Goal: Task Accomplishment & Management: Manage account settings

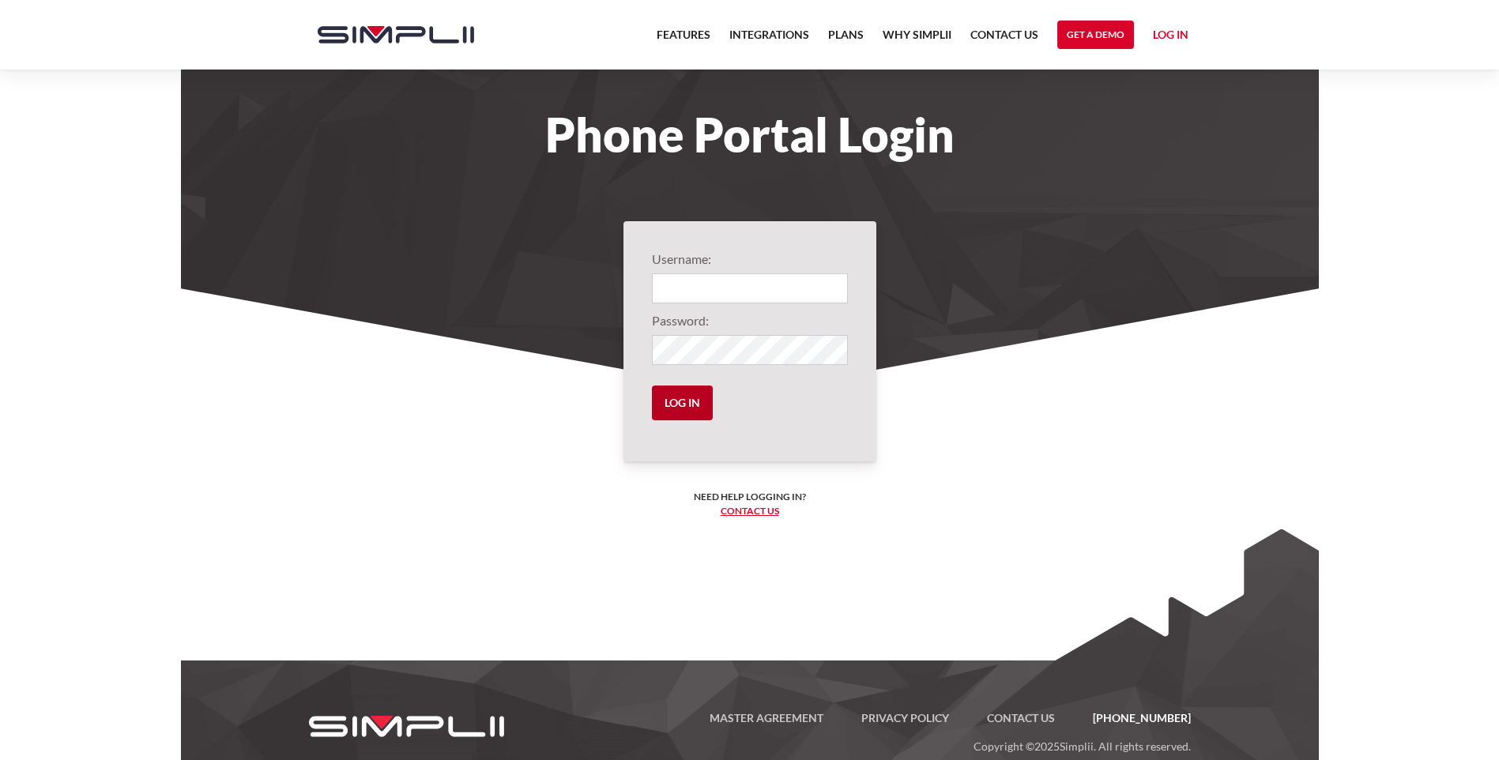
type input "1001@fabco"
click at [672, 400] on input "Log in" at bounding box center [682, 403] width 61 height 35
click at [684, 407] on input "Log in" at bounding box center [682, 403] width 61 height 35
type input "1001@fabco"
click at [687, 407] on input "Log in" at bounding box center [682, 403] width 61 height 35
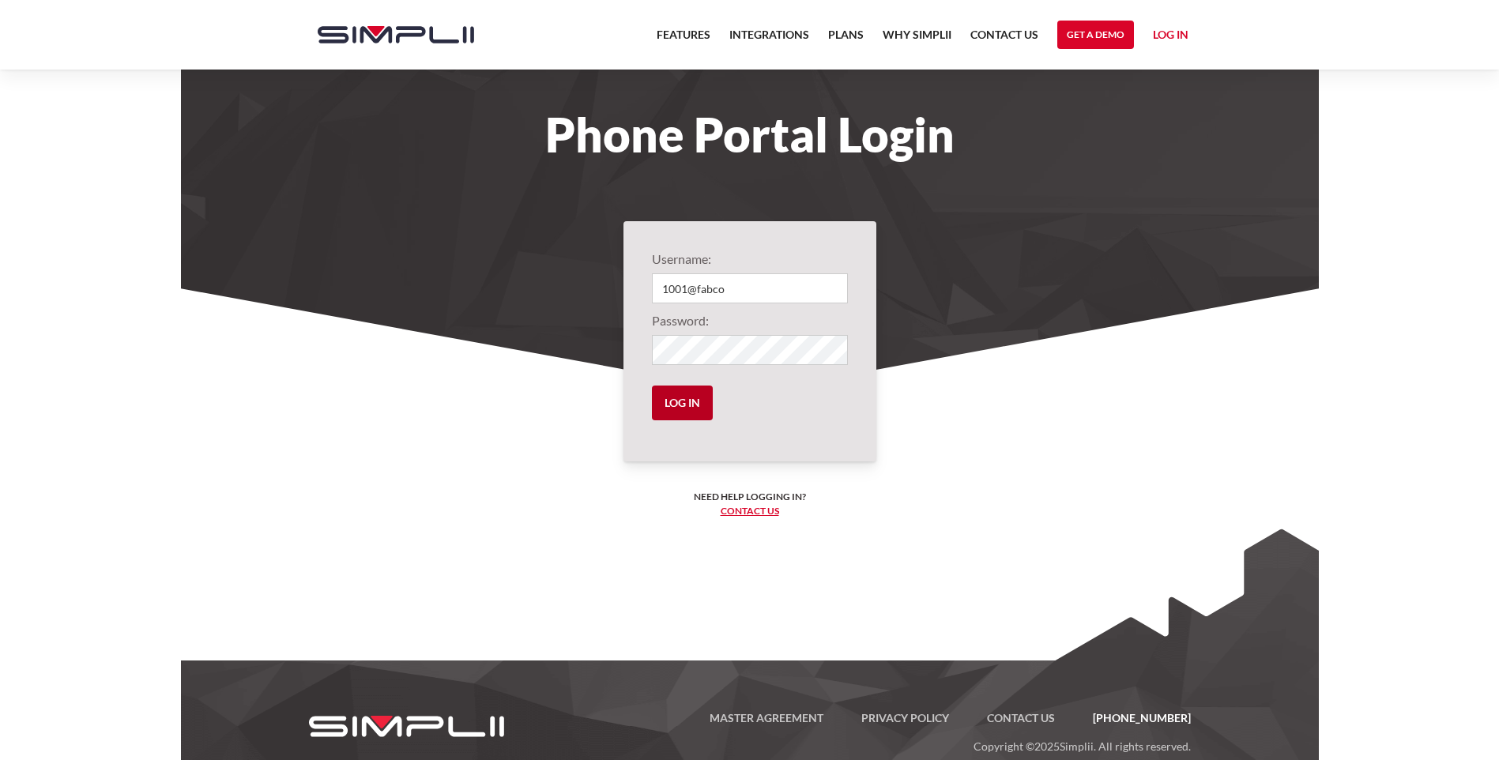
click at [688, 405] on input "Log in" at bounding box center [682, 403] width 61 height 35
click at [683, 398] on input "Log in" at bounding box center [682, 403] width 61 height 35
type input "1001@fabco"
click at [1176, 39] on link "Log in" at bounding box center [1171, 37] width 36 height 24
